Goal: Browse casually: Explore the website without a specific task or goal

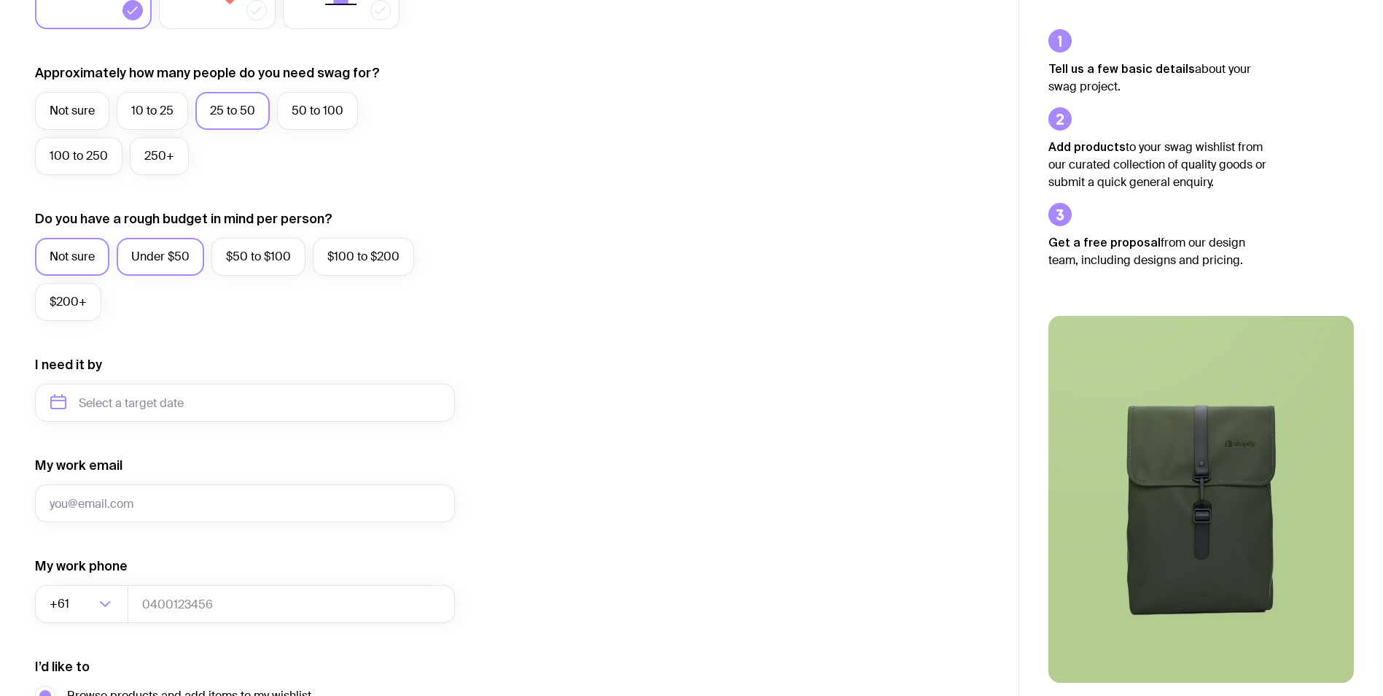
click at [184, 260] on label "Under $50" at bounding box center [160, 257] width 87 height 38
click at [0, 0] on input "Under $50" at bounding box center [0, 0] width 0 height 0
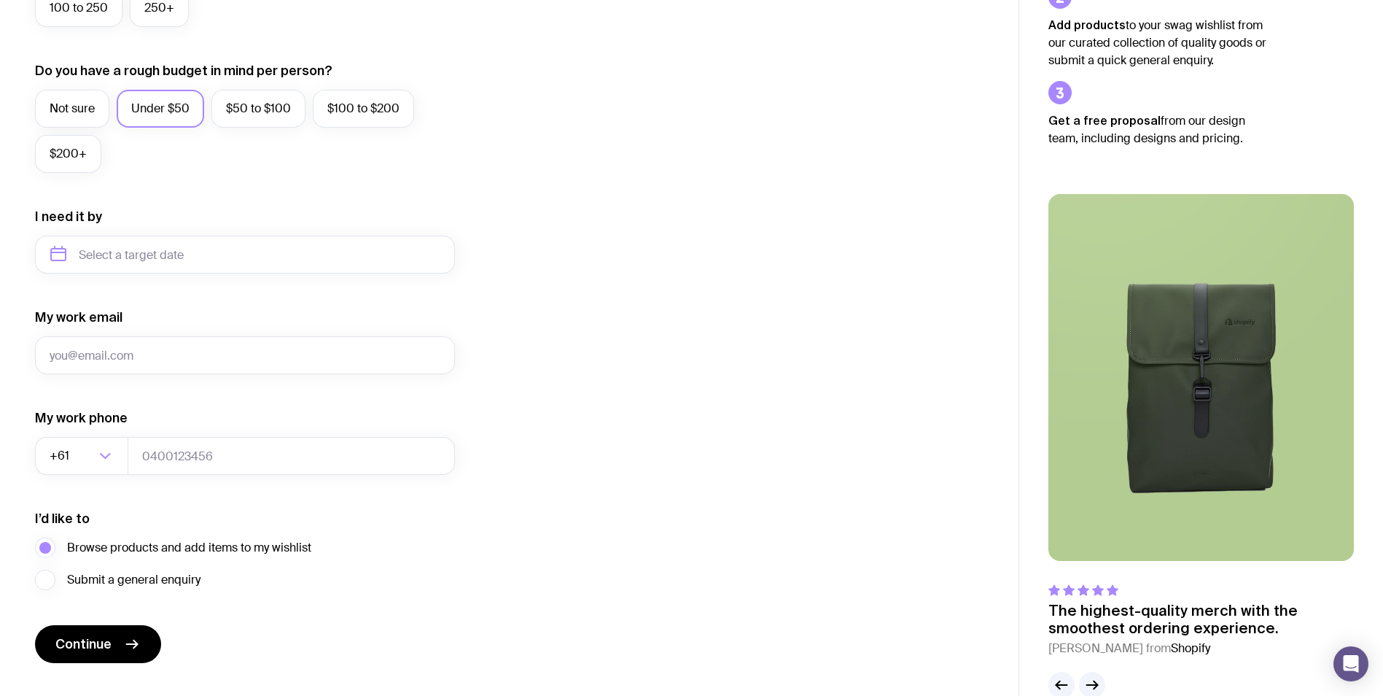
scroll to position [544, 0]
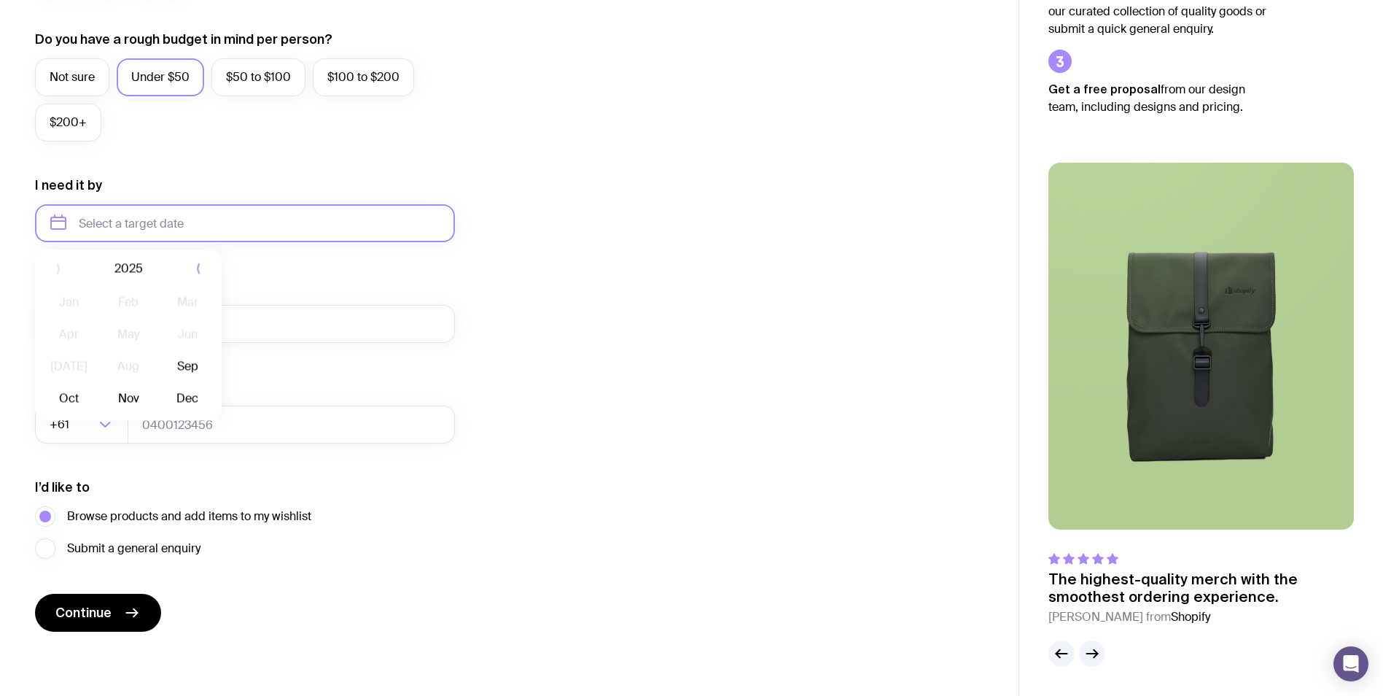
click at [285, 226] on input "text" at bounding box center [245, 223] width 420 height 38
click at [175, 399] on button "Dec" at bounding box center [187, 402] width 53 height 29
type input "[DATE]"
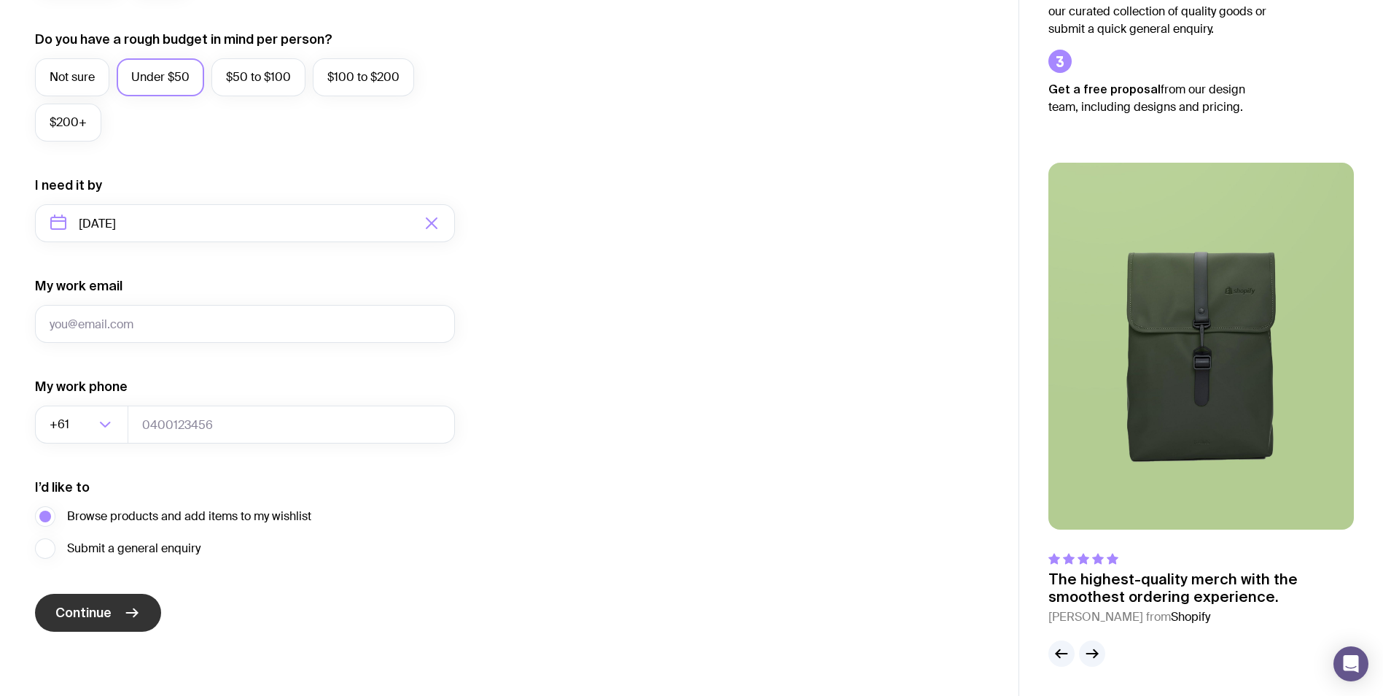
click at [93, 616] on span "Continue" at bounding box center [83, 612] width 56 height 17
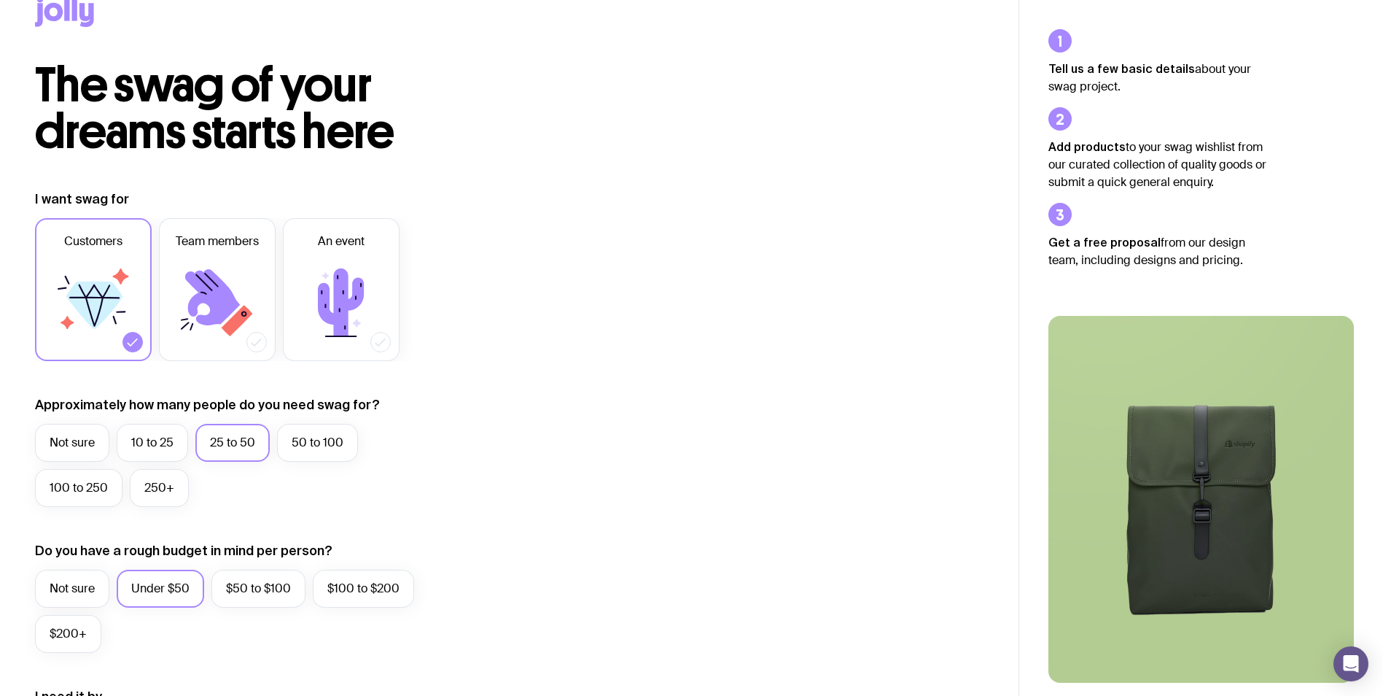
scroll to position [0, 0]
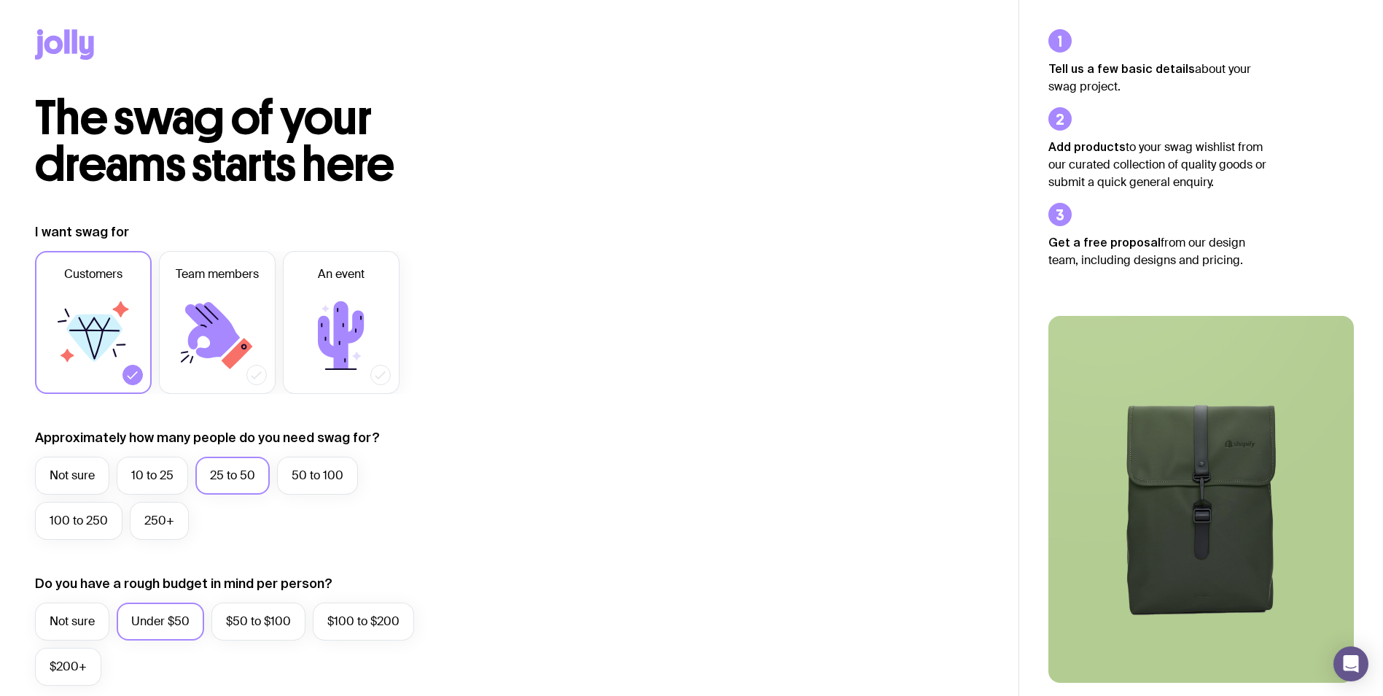
click at [61, 41] on icon at bounding box center [53, 45] width 19 height 18
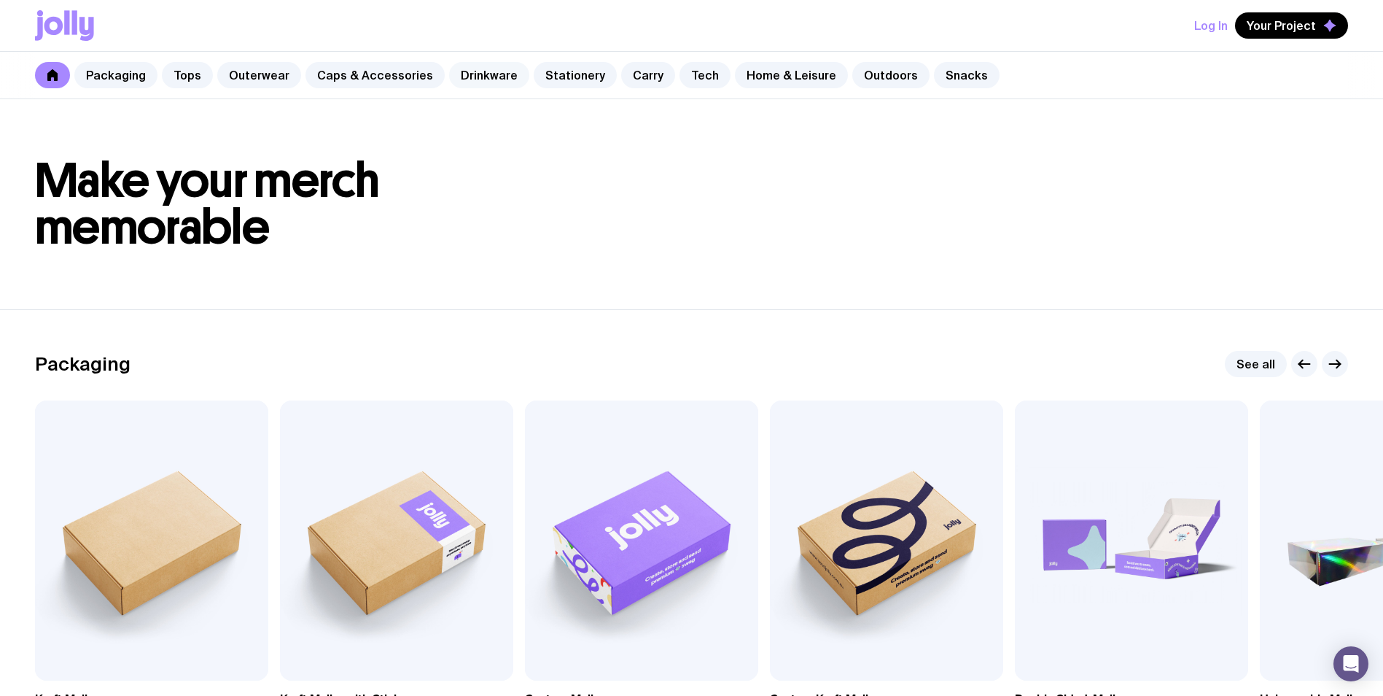
click at [491, 75] on link "Drinkware" at bounding box center [489, 75] width 80 height 26
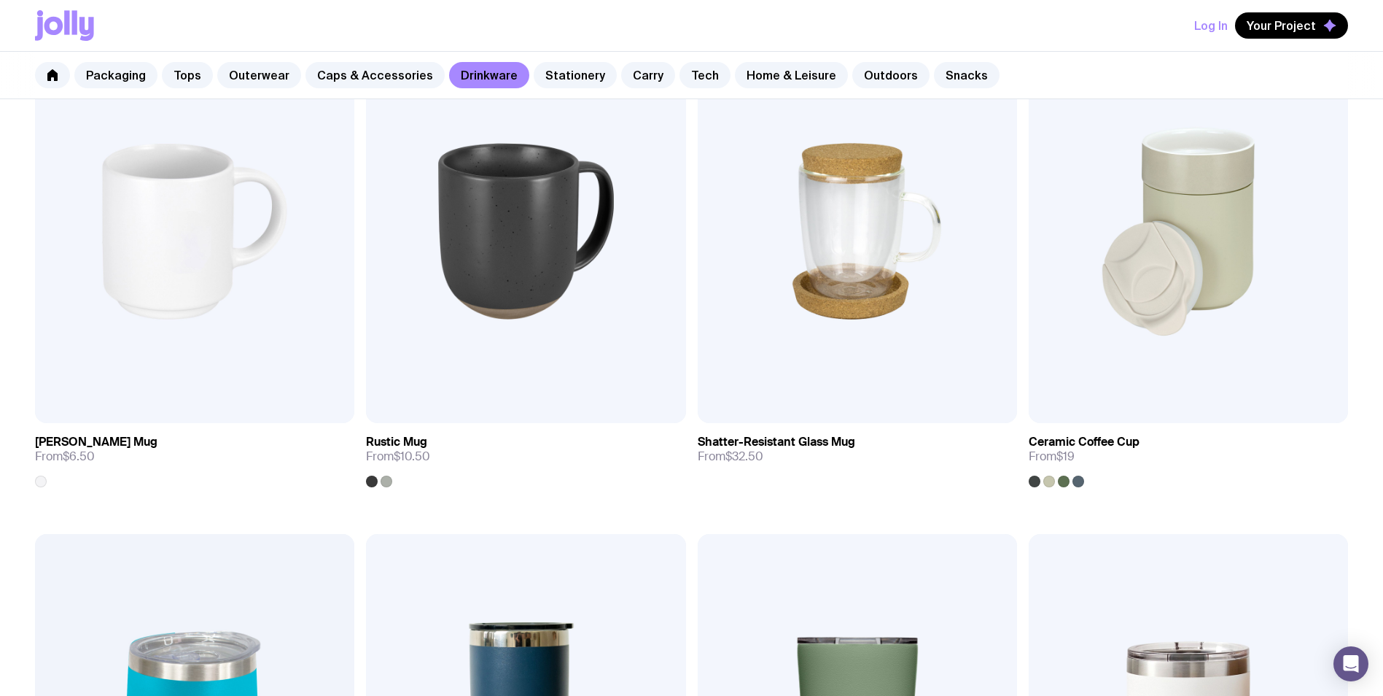
scroll to position [73, 0]
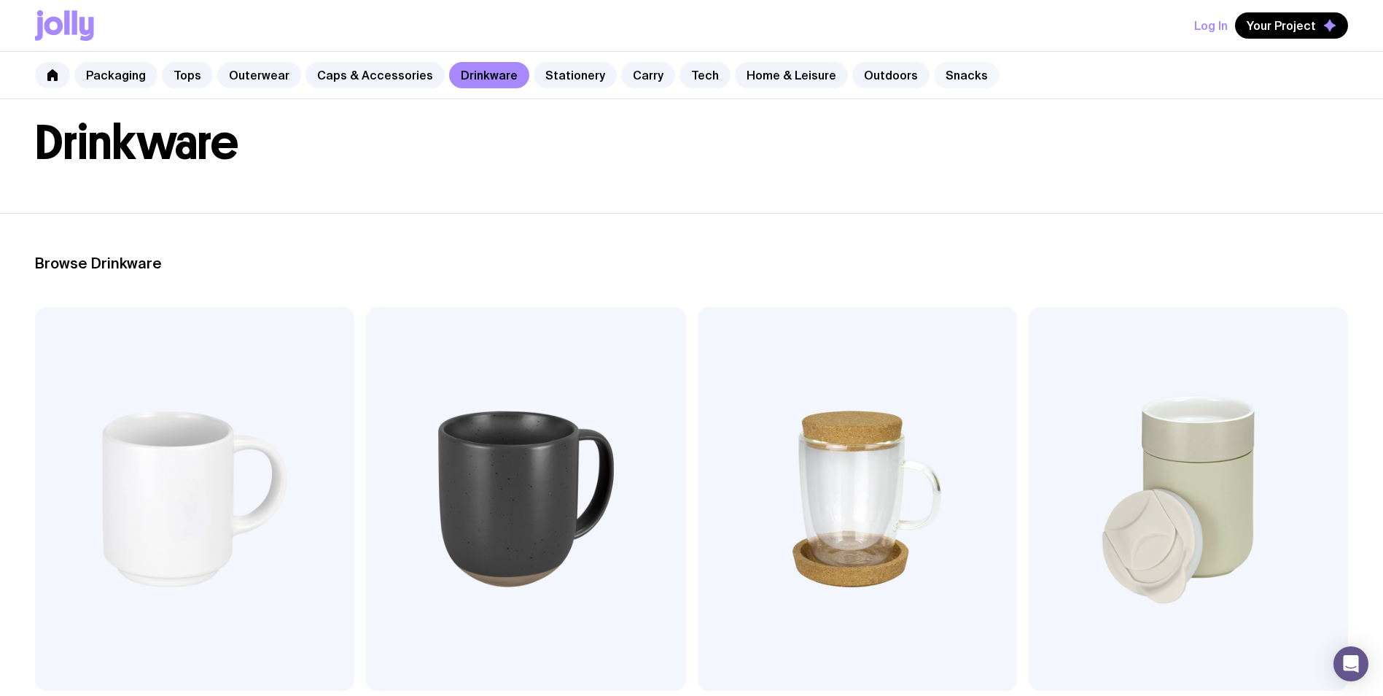
click at [961, 73] on link "Snacks" at bounding box center [967, 75] width 66 height 26
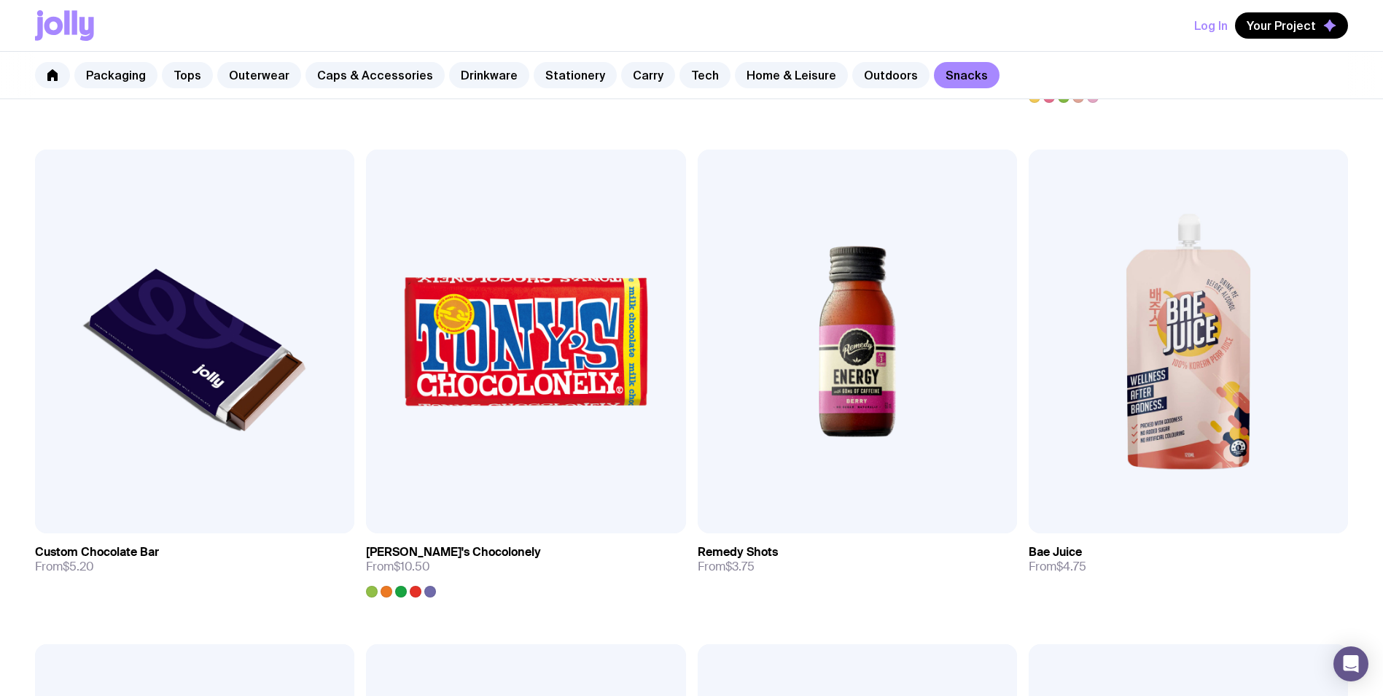
scroll to position [219, 0]
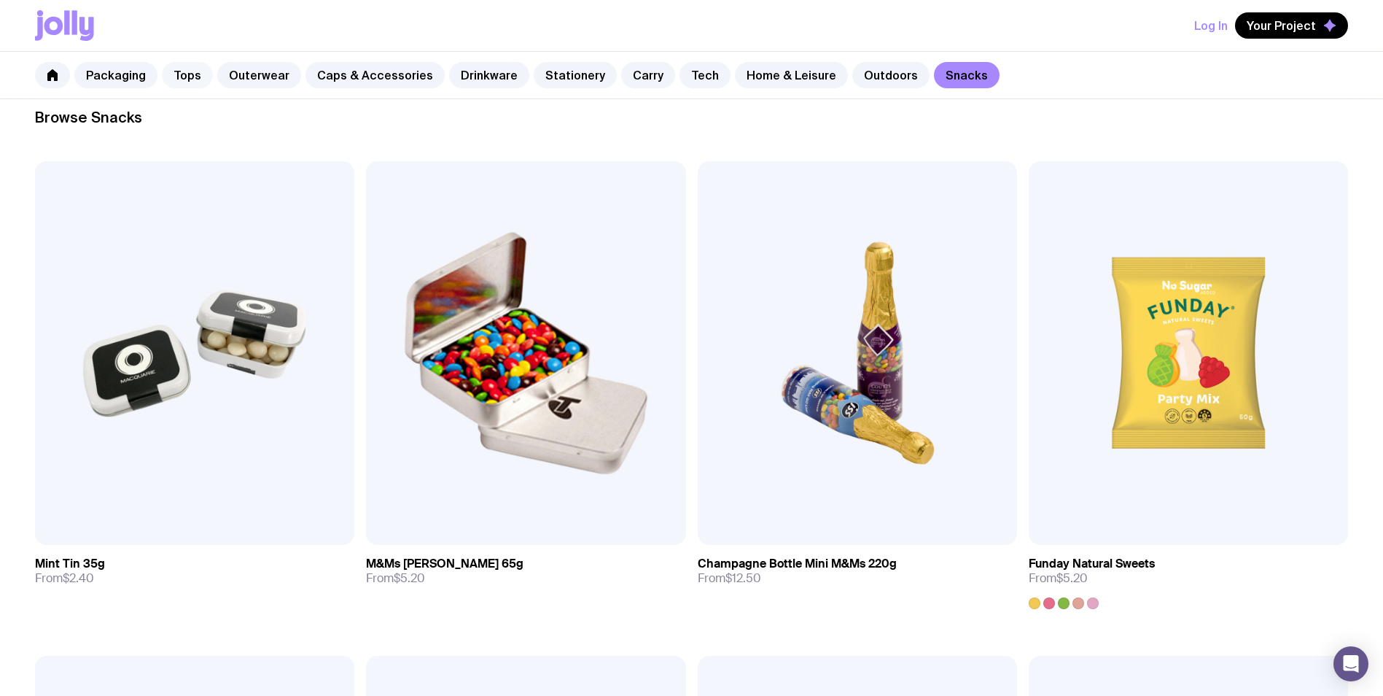
click at [195, 77] on link "Tops" at bounding box center [187, 75] width 51 height 26
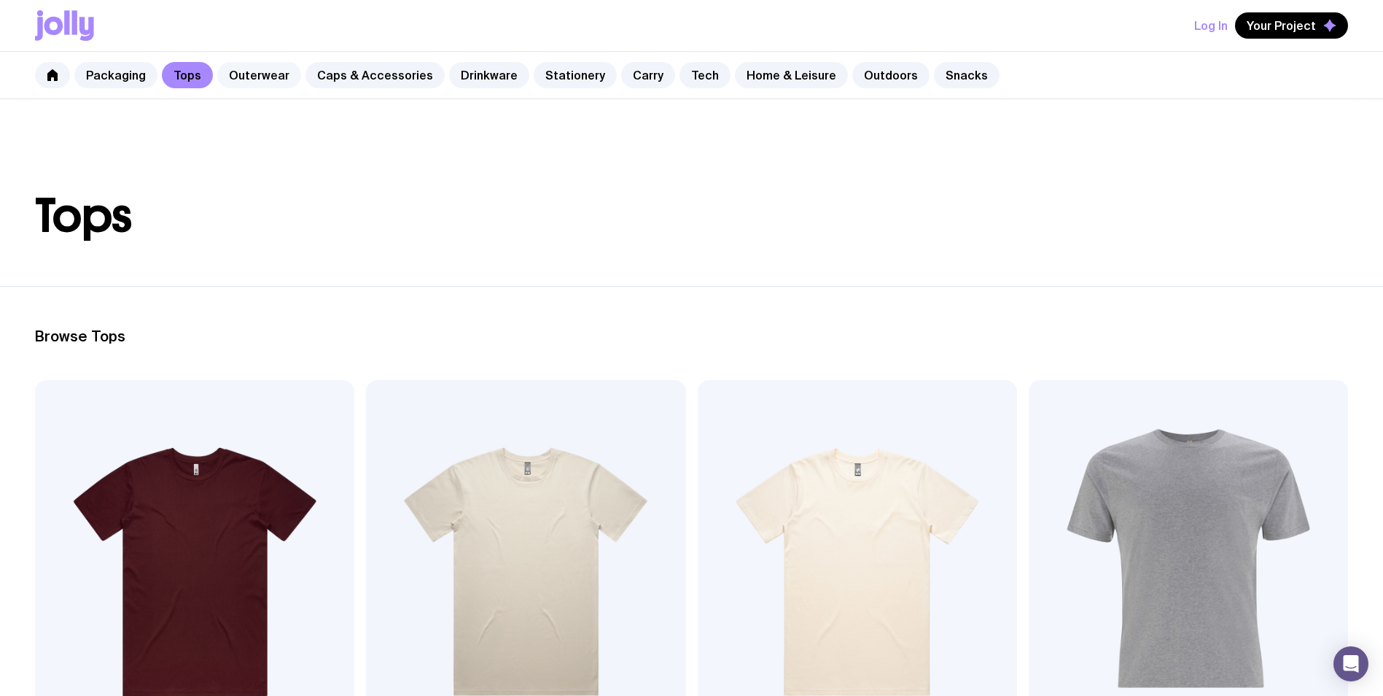
click at [252, 71] on link "Outerwear" at bounding box center [259, 75] width 84 height 26
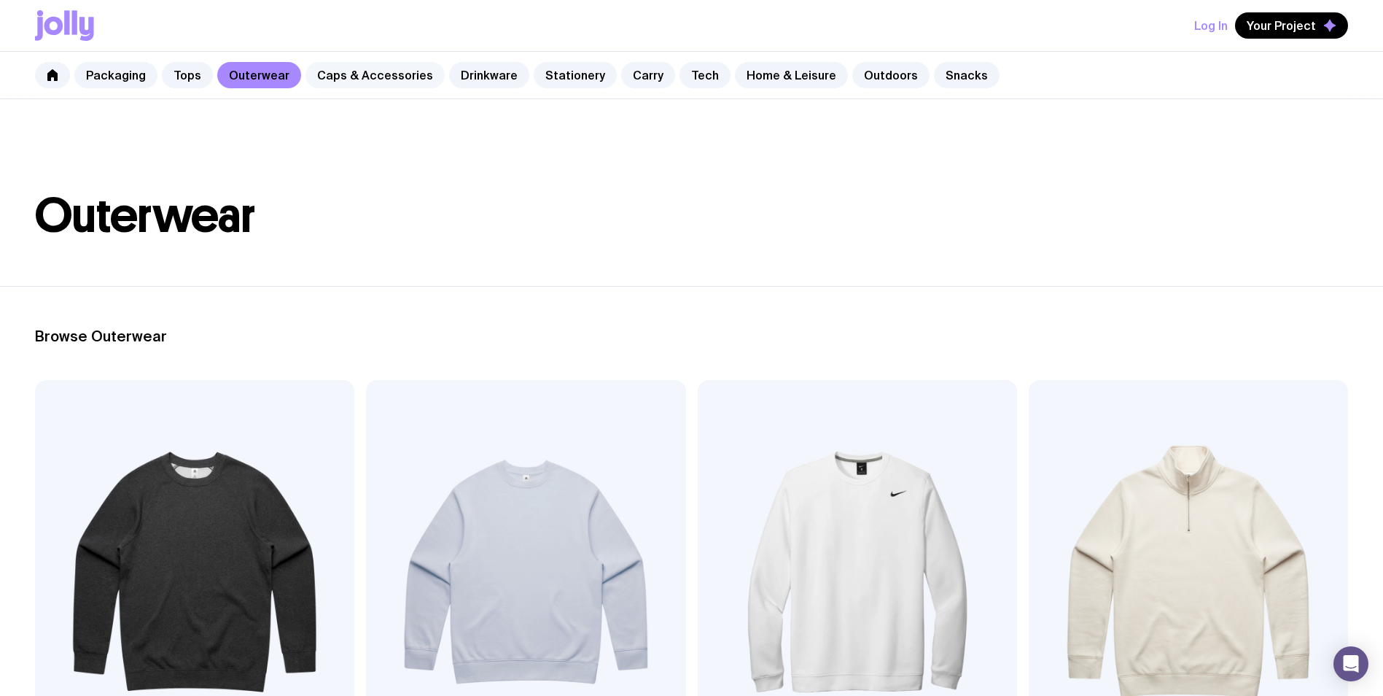
click at [351, 71] on link "Caps & Accessories" at bounding box center [374, 75] width 139 height 26
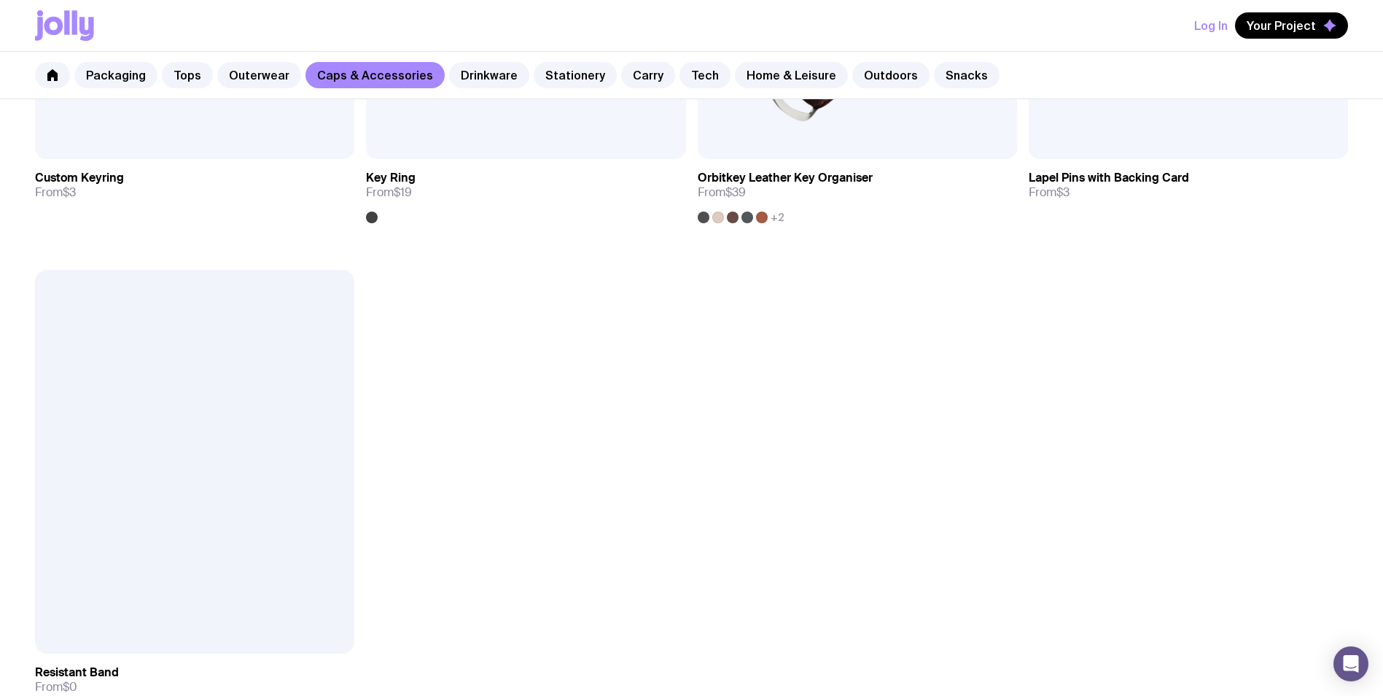
scroll to position [3135, 0]
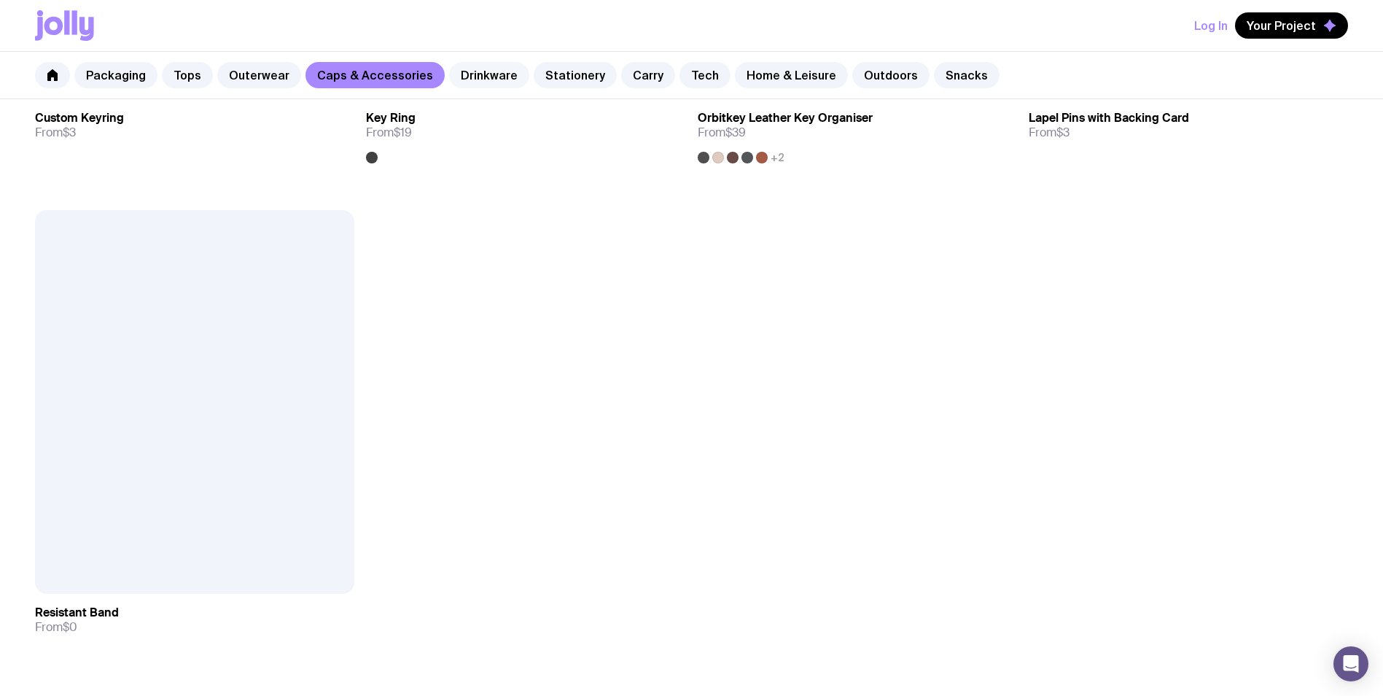
click at [499, 77] on link "Drinkware" at bounding box center [489, 75] width 80 height 26
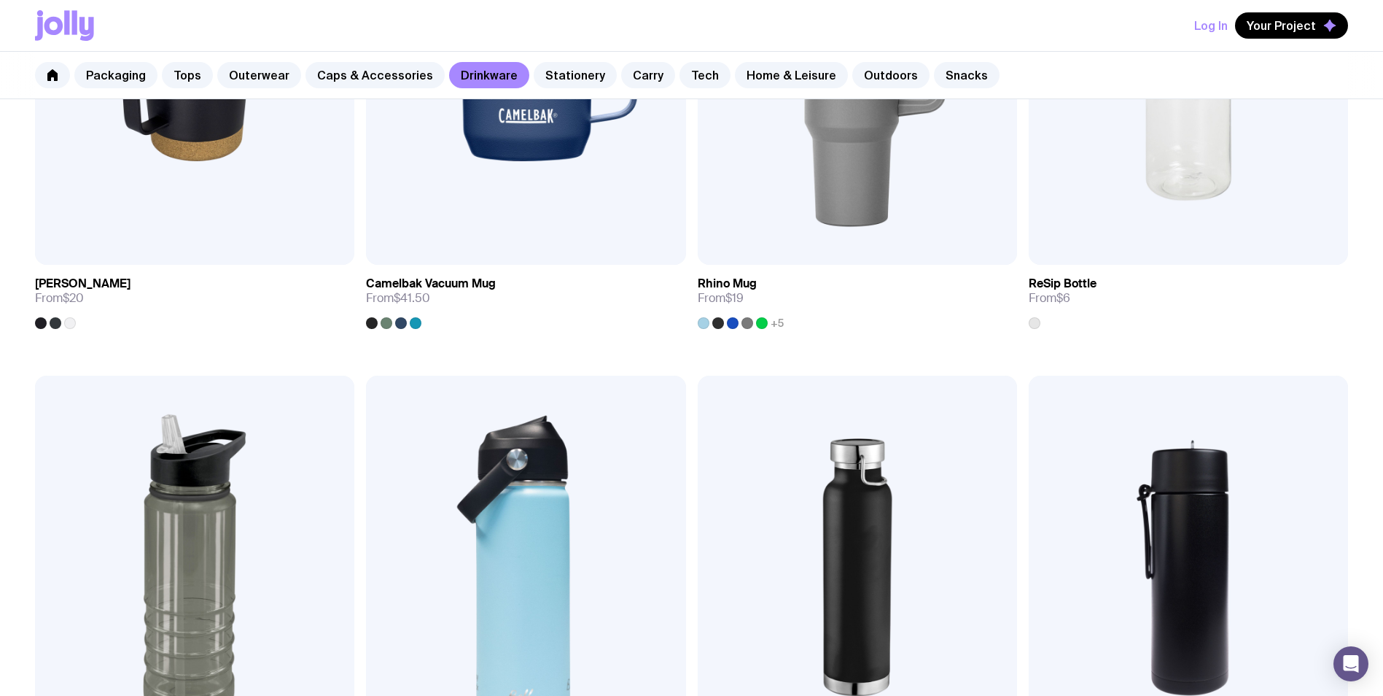
scroll to position [1823, 0]
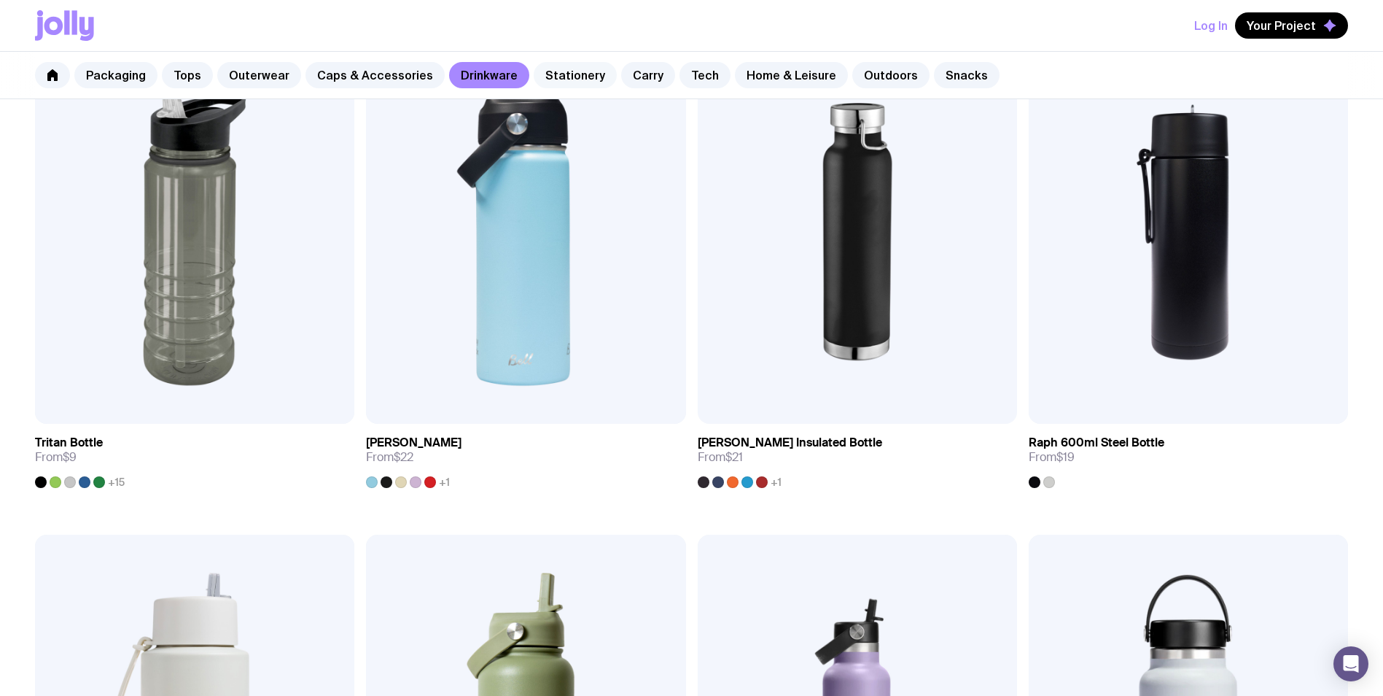
click at [569, 70] on link "Stationery" at bounding box center [575, 75] width 83 height 26
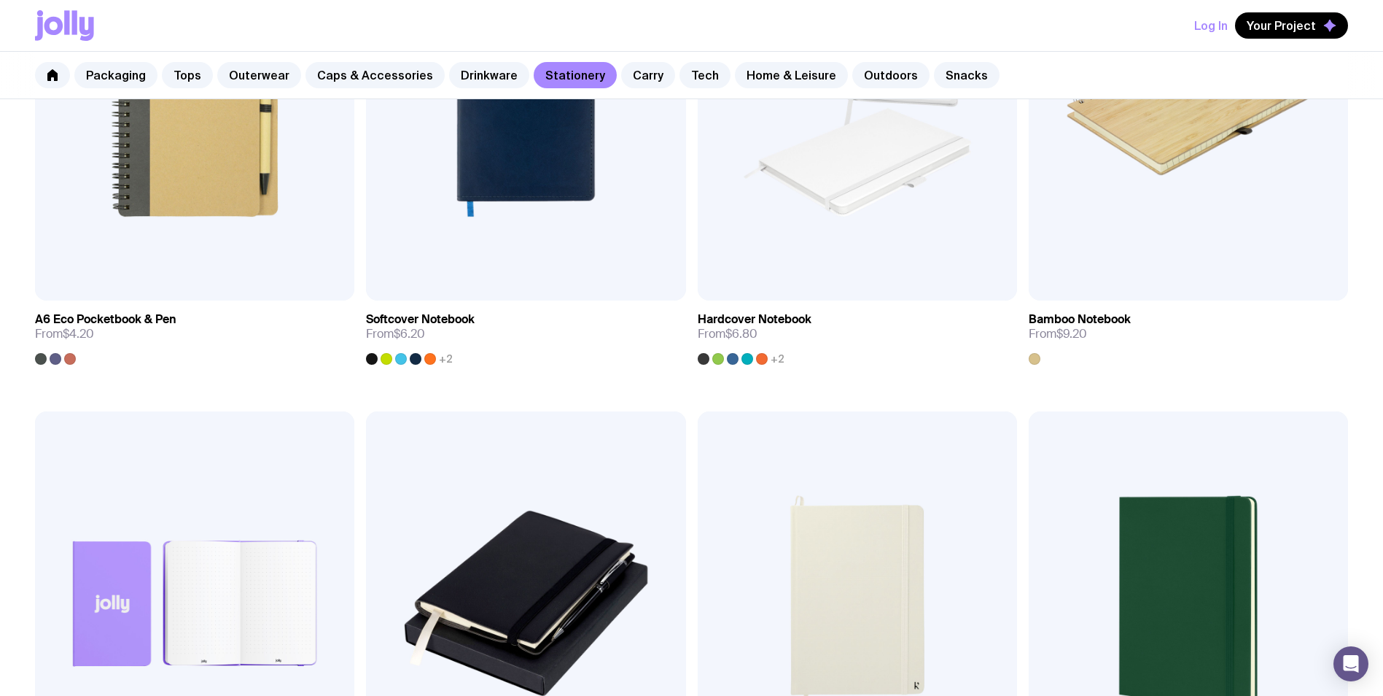
scroll to position [1458, 0]
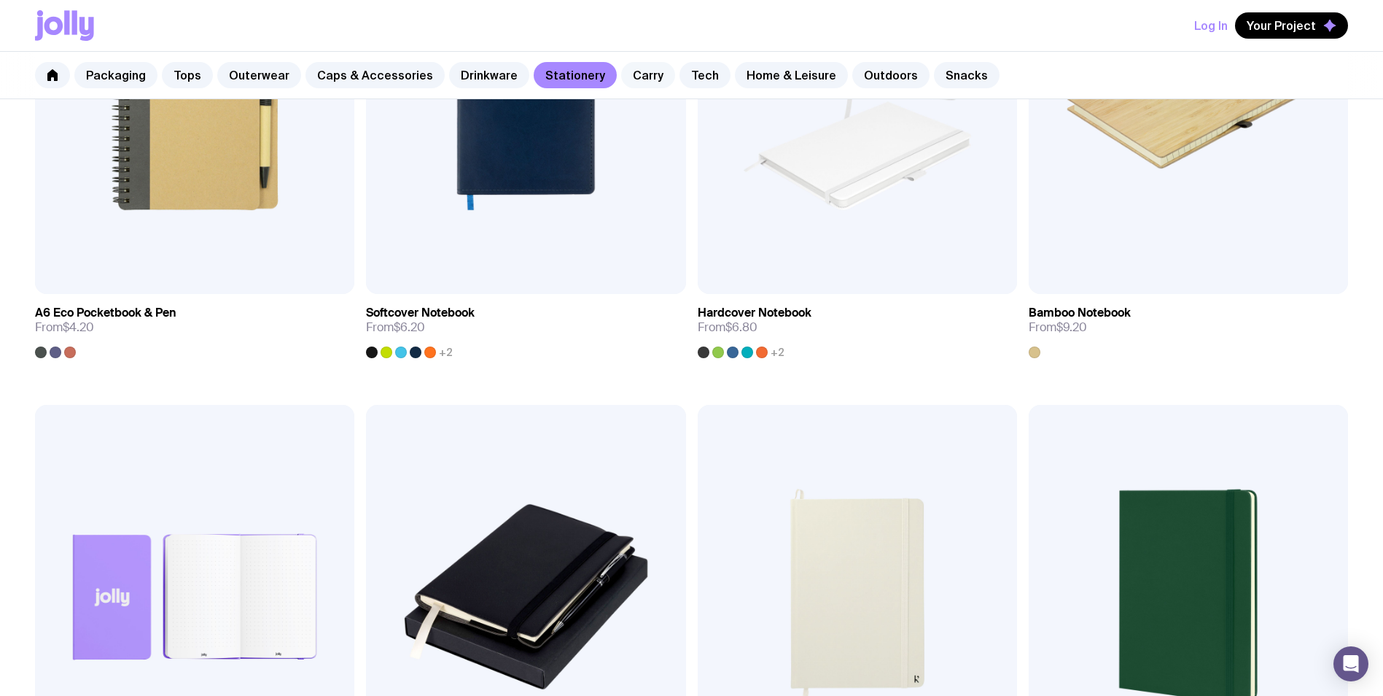
click at [637, 76] on link "Carry" at bounding box center [648, 75] width 54 height 26
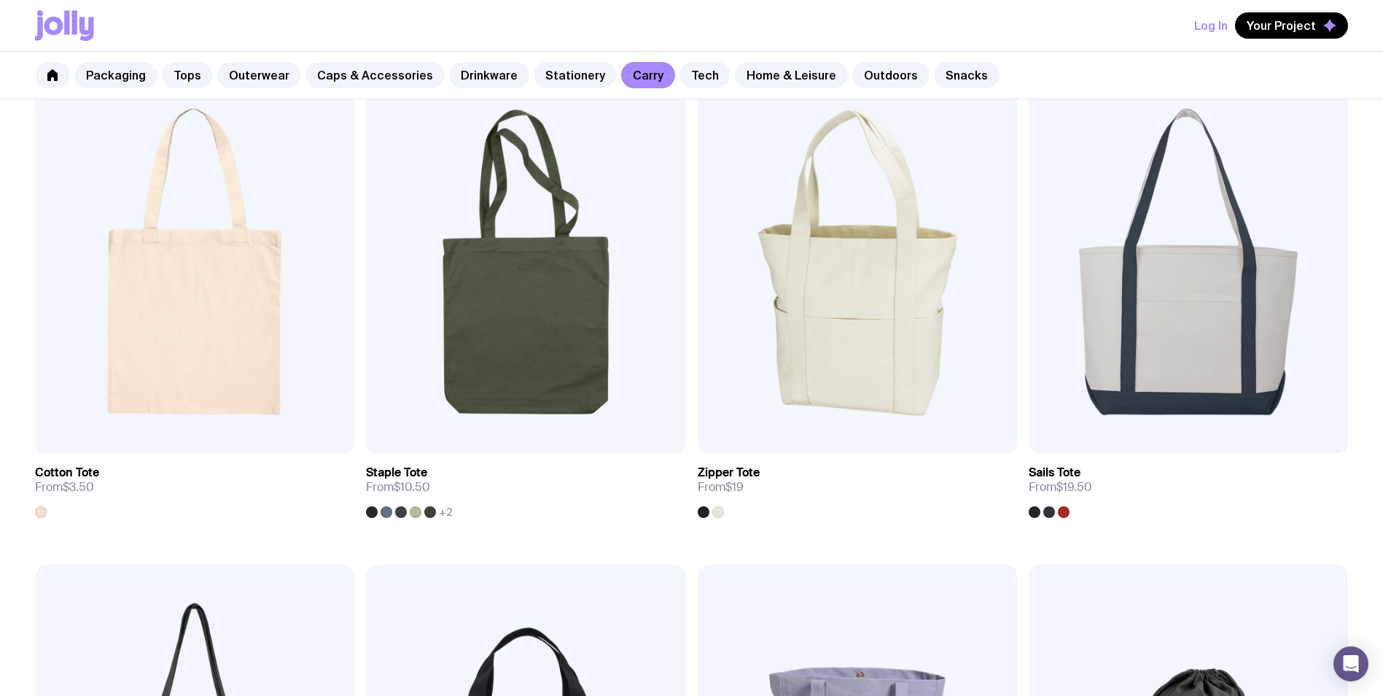
scroll to position [146, 0]
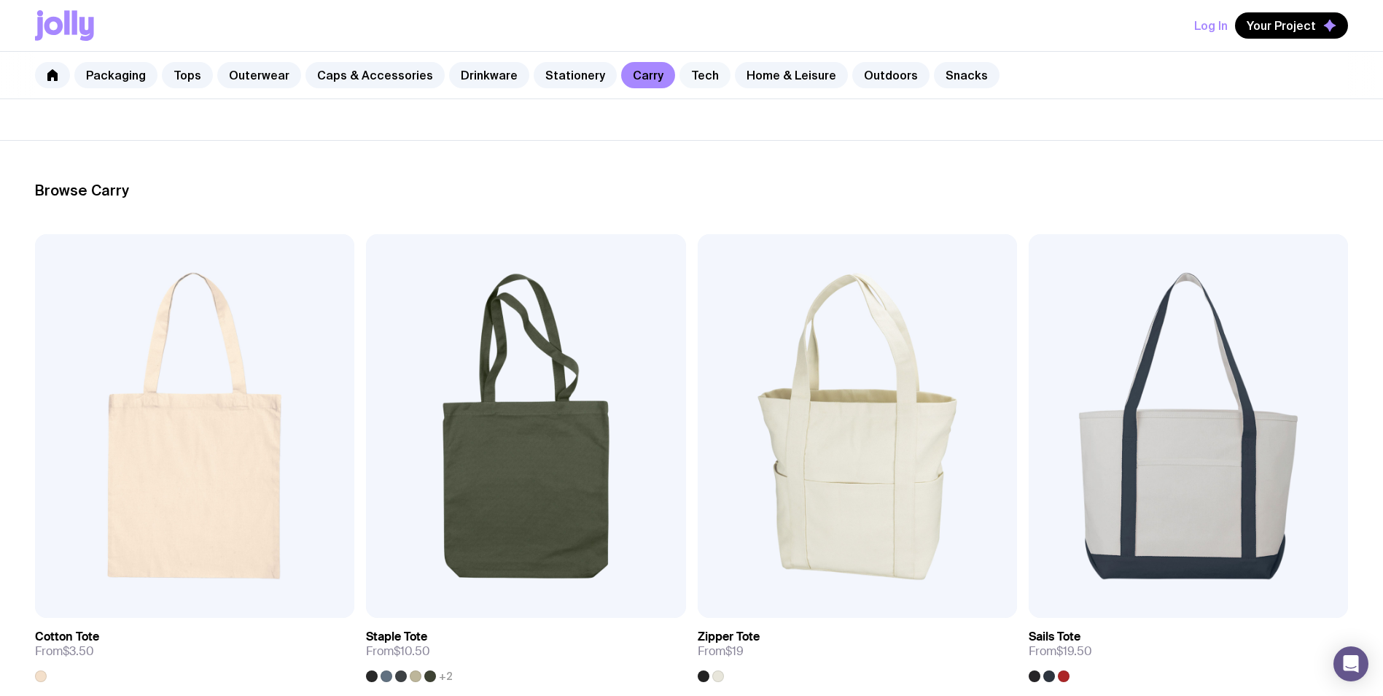
click at [694, 84] on link "Tech" at bounding box center [705, 75] width 51 height 26
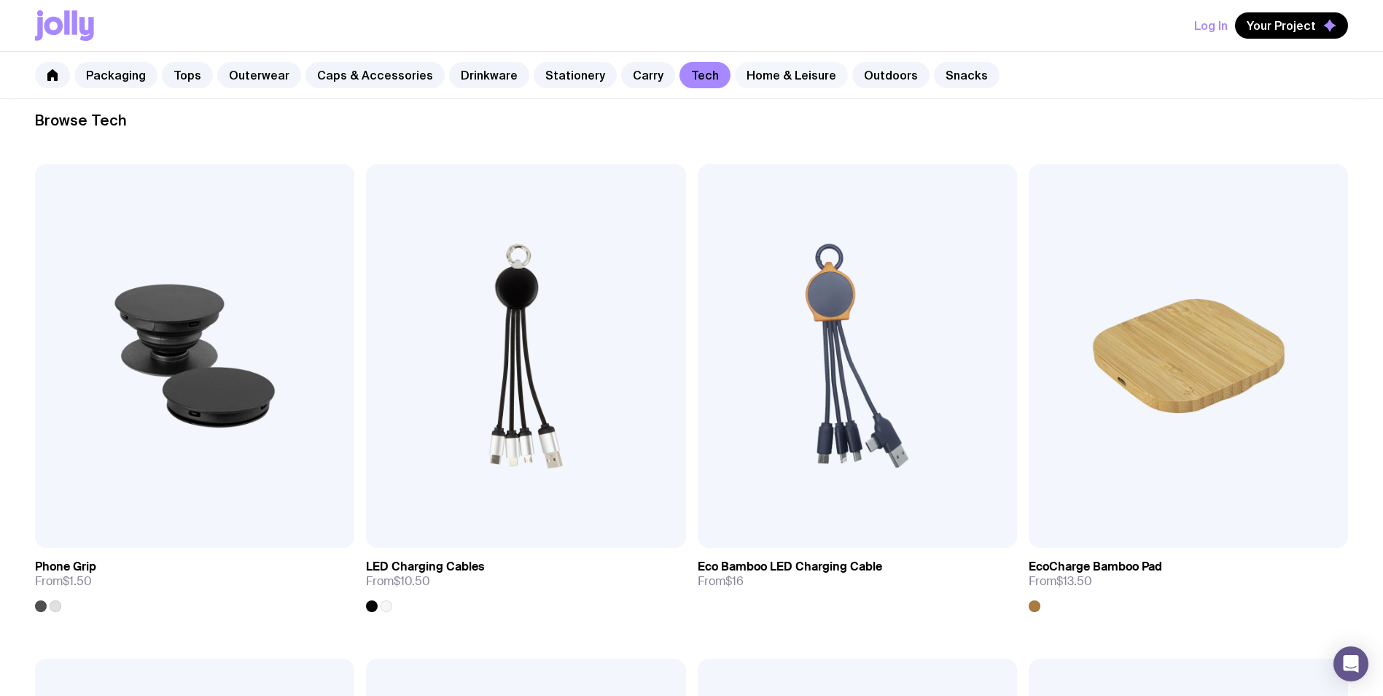
scroll to position [146, 0]
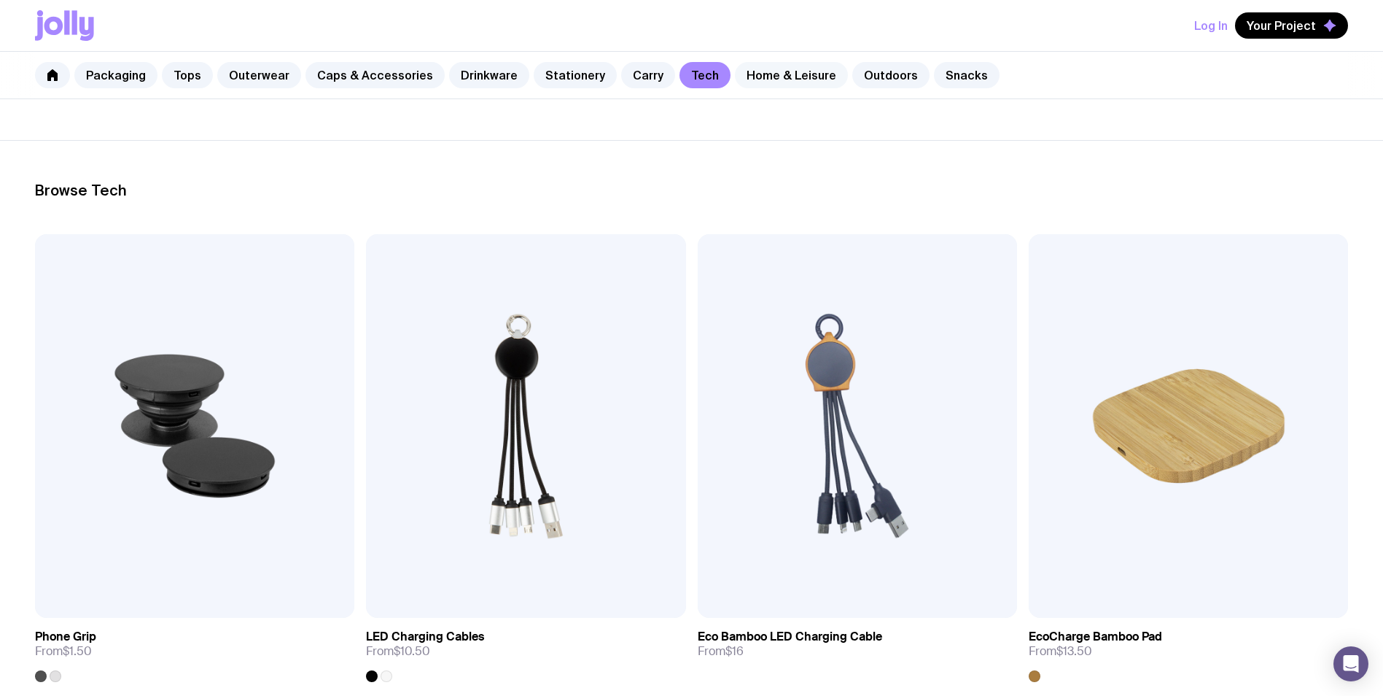
click at [763, 74] on link "Home & Leisure" at bounding box center [791, 75] width 113 height 26
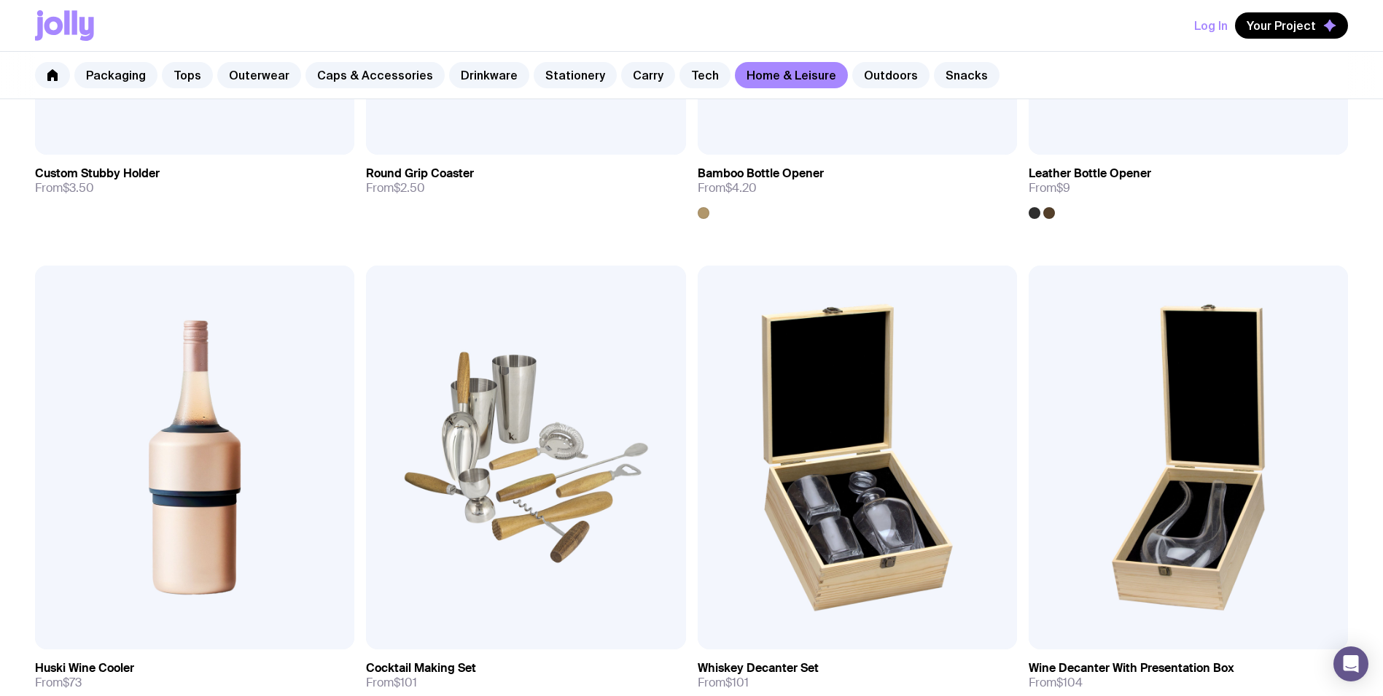
scroll to position [510, 0]
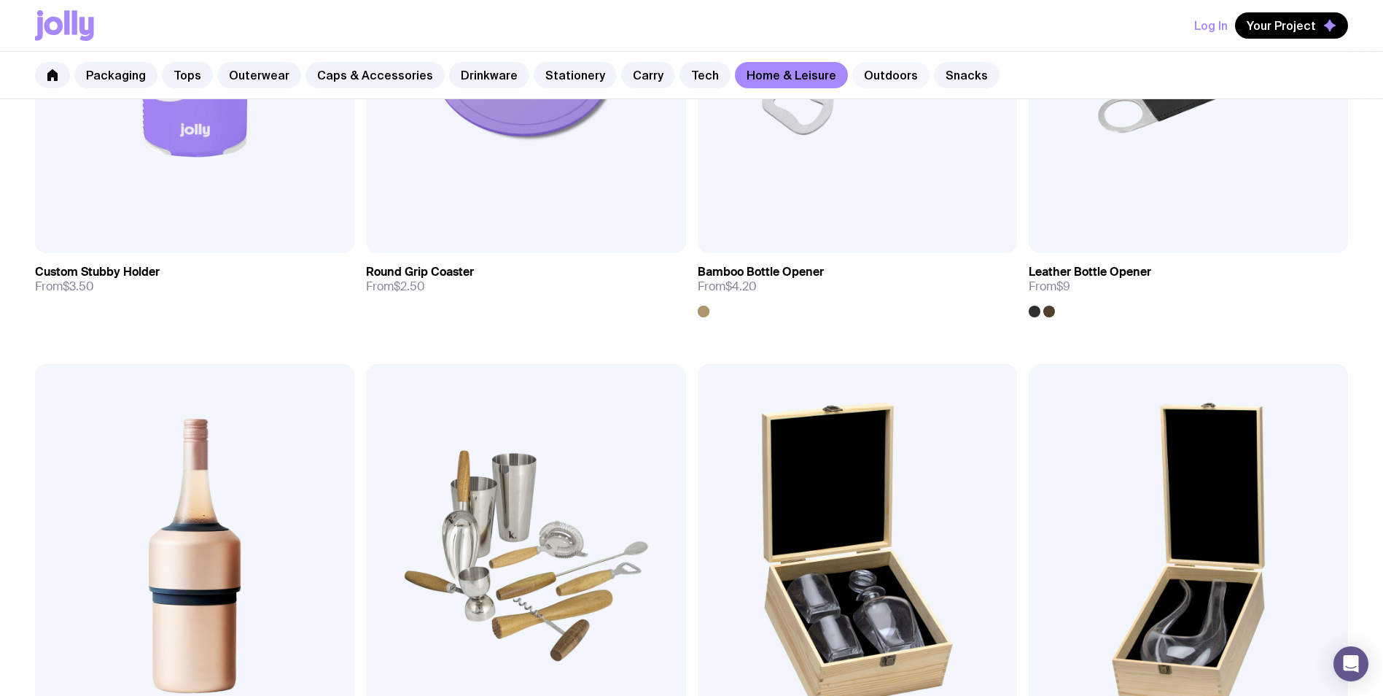
click at [862, 81] on link "Outdoors" at bounding box center [890, 75] width 77 height 26
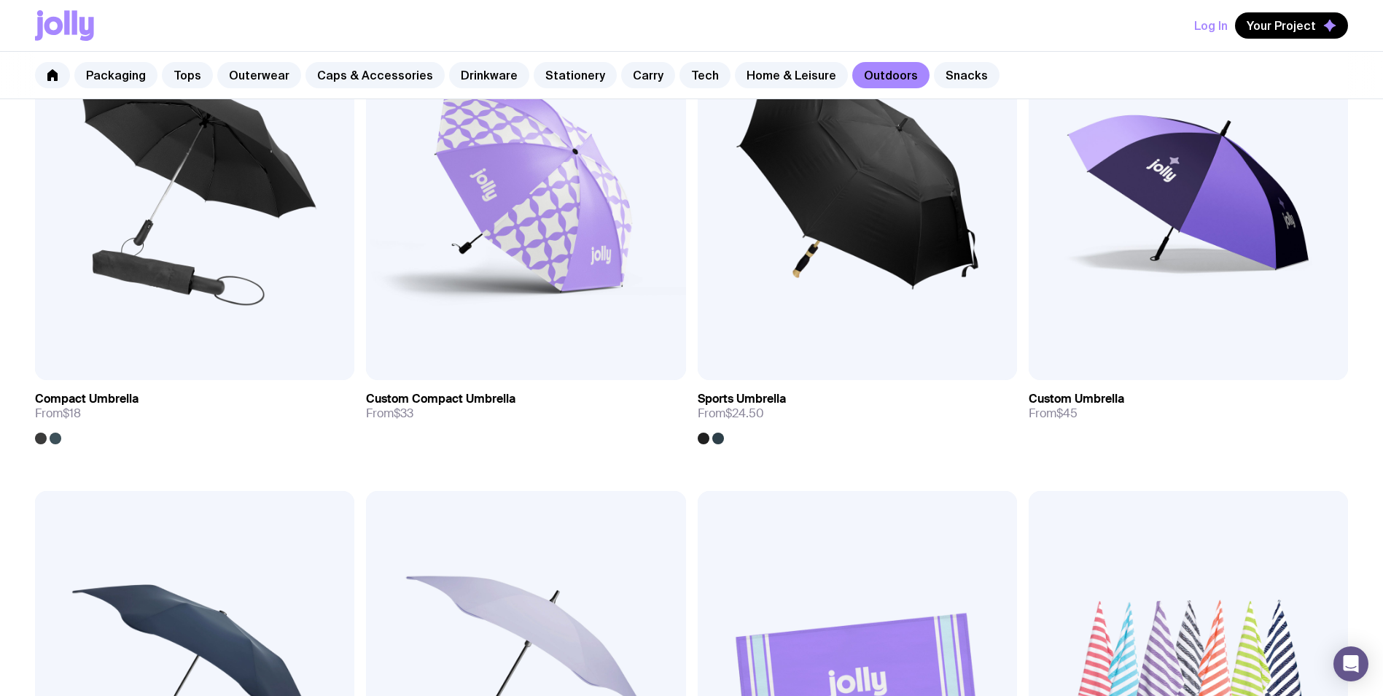
scroll to position [219, 0]
